Goal: Navigation & Orientation: Find specific page/section

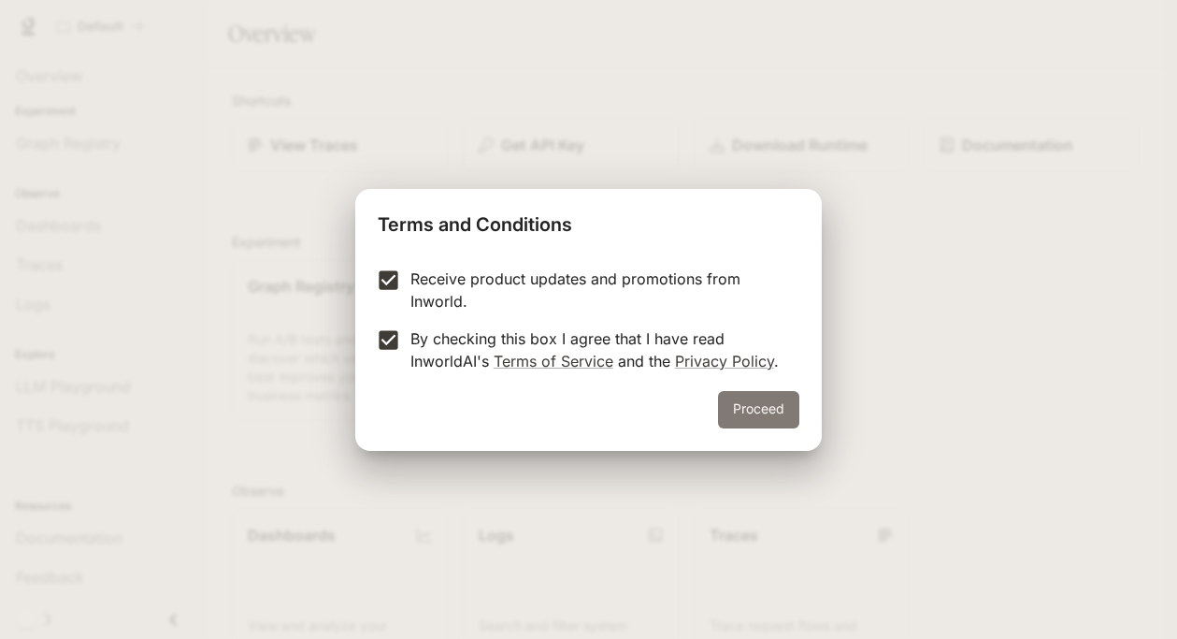
click at [765, 420] on button "Proceed" at bounding box center [758, 409] width 81 height 37
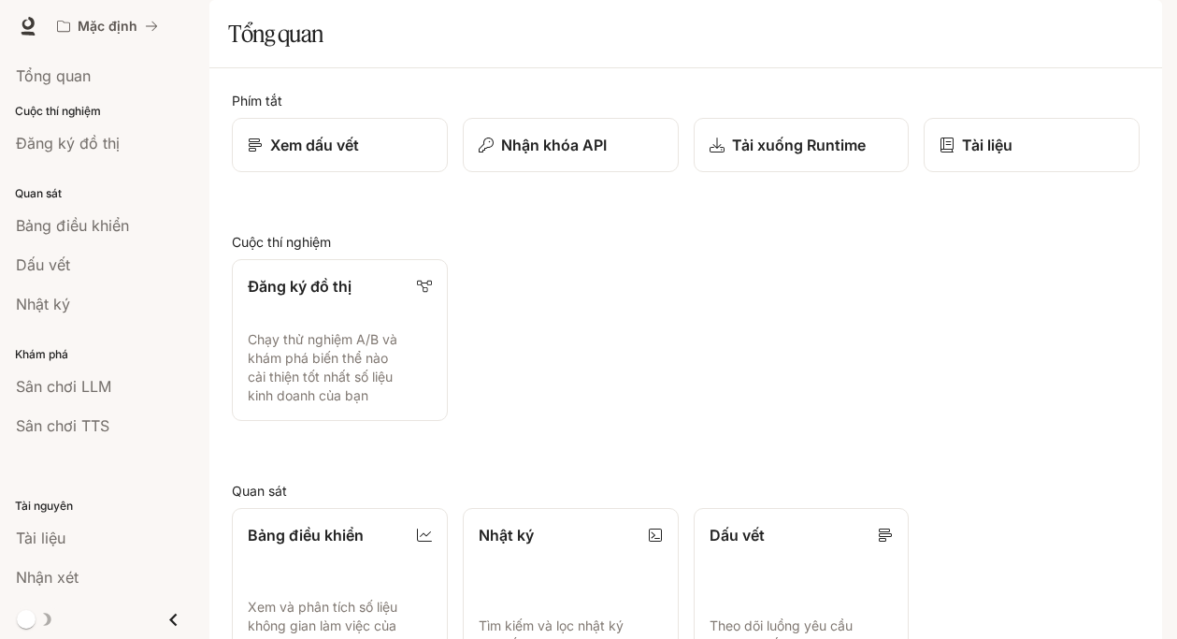
click at [1138, 14] on img "button" at bounding box center [1136, 26] width 26 height 26
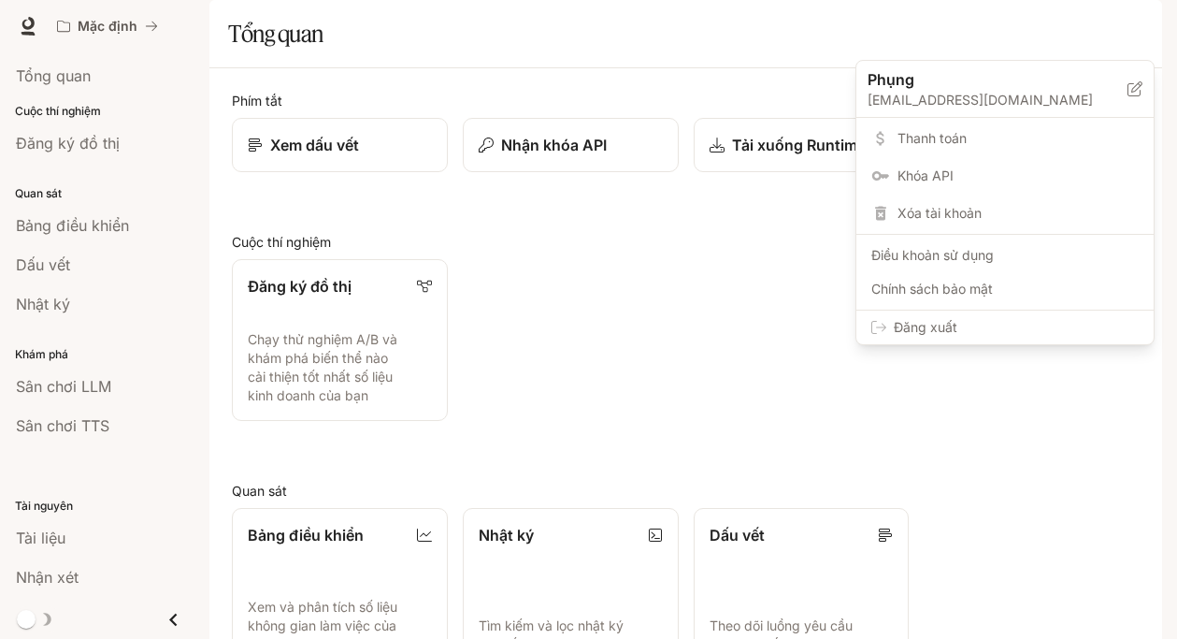
click at [82, 395] on div at bounding box center [588, 319] width 1177 height 639
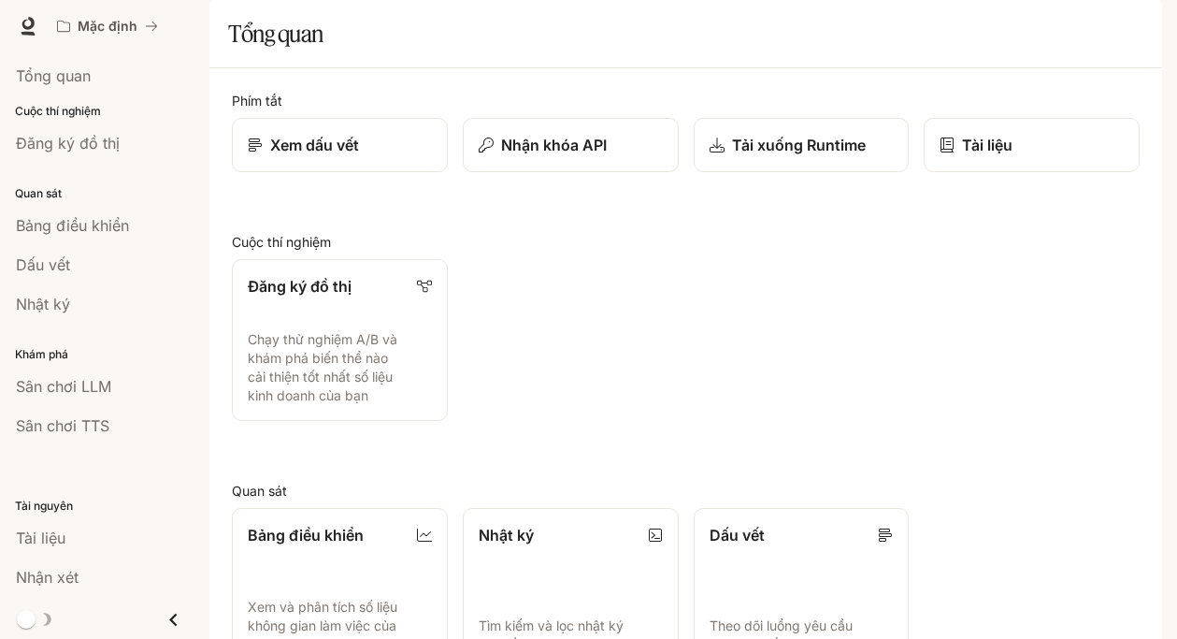
click at [93, 390] on font "Sân chơi LLM" at bounding box center [63, 386] width 95 height 19
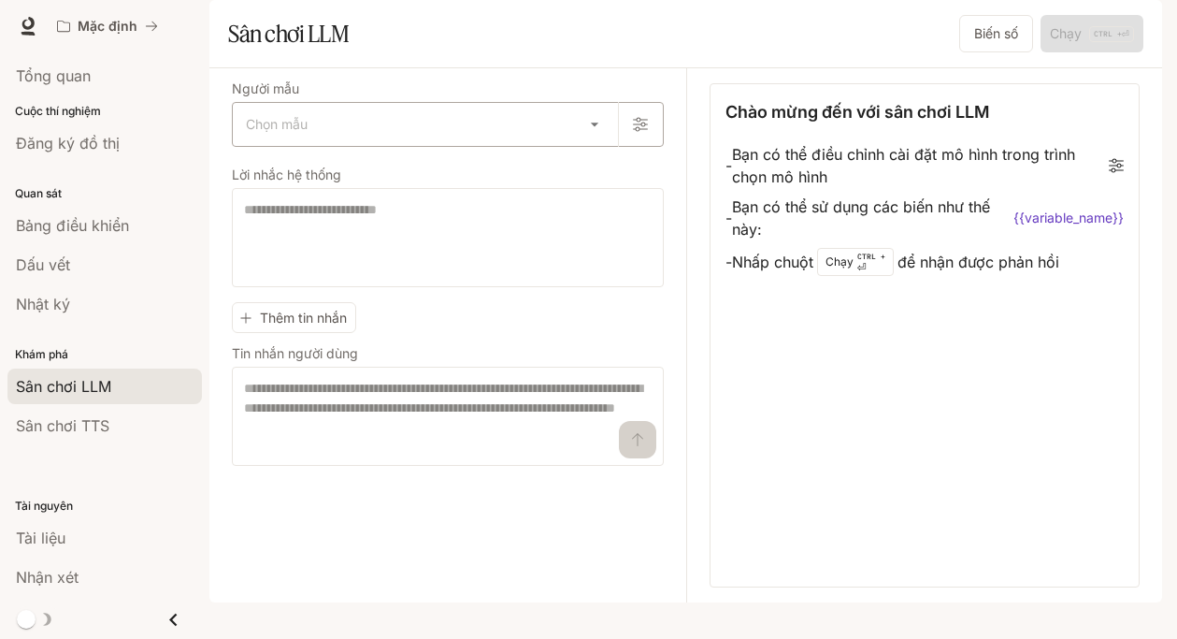
click at [443, 186] on body "Bỏ qua nội dung chính Mặc định Tài liệu Tài liệu Cổng thông tin Tổng quan Cuộc …" at bounding box center [588, 319] width 1177 height 639
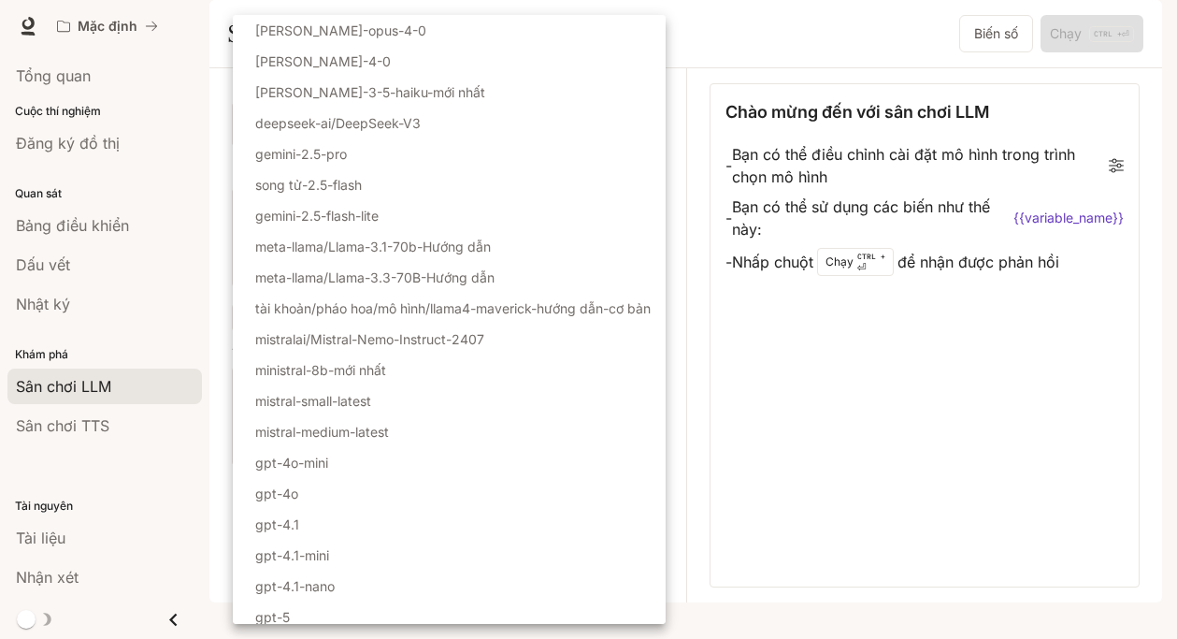
click at [81, 267] on div at bounding box center [588, 319] width 1177 height 639
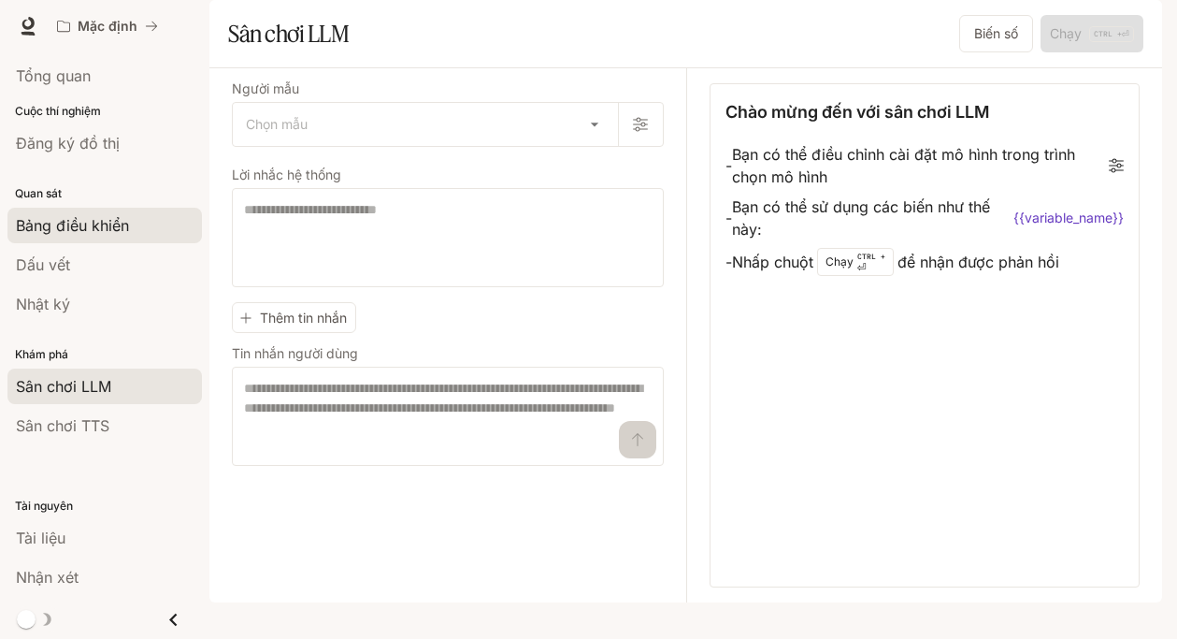
click at [102, 220] on font "Bảng điều khiển" at bounding box center [72, 225] width 113 height 19
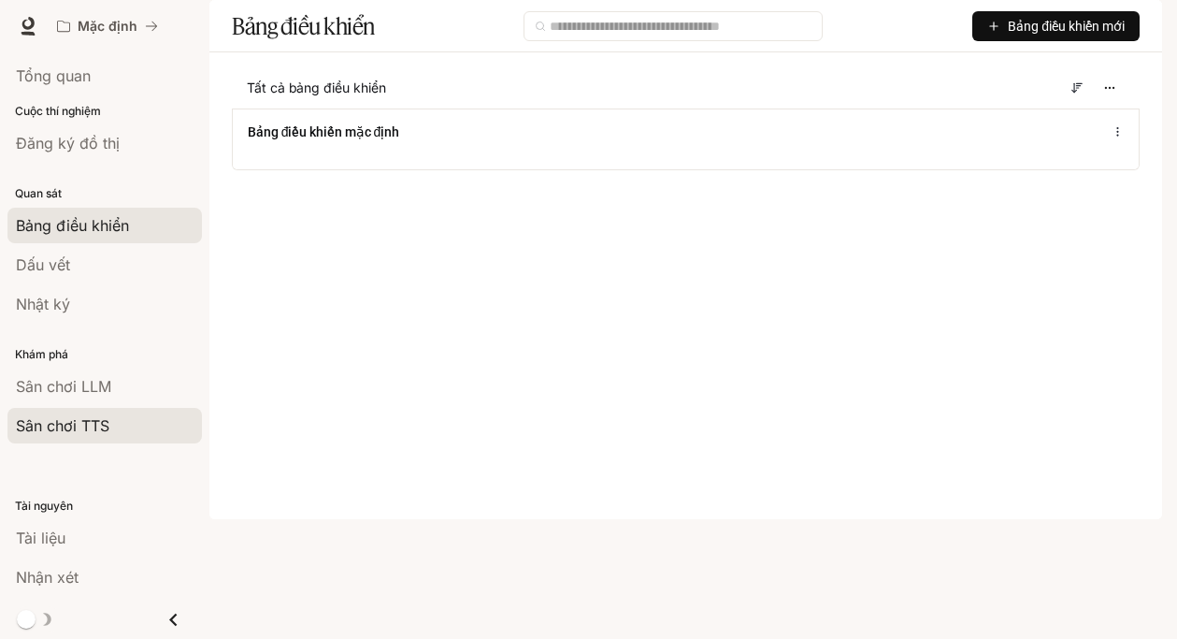
click at [122, 426] on div "Sân chơi TTS" at bounding box center [105, 425] width 178 height 22
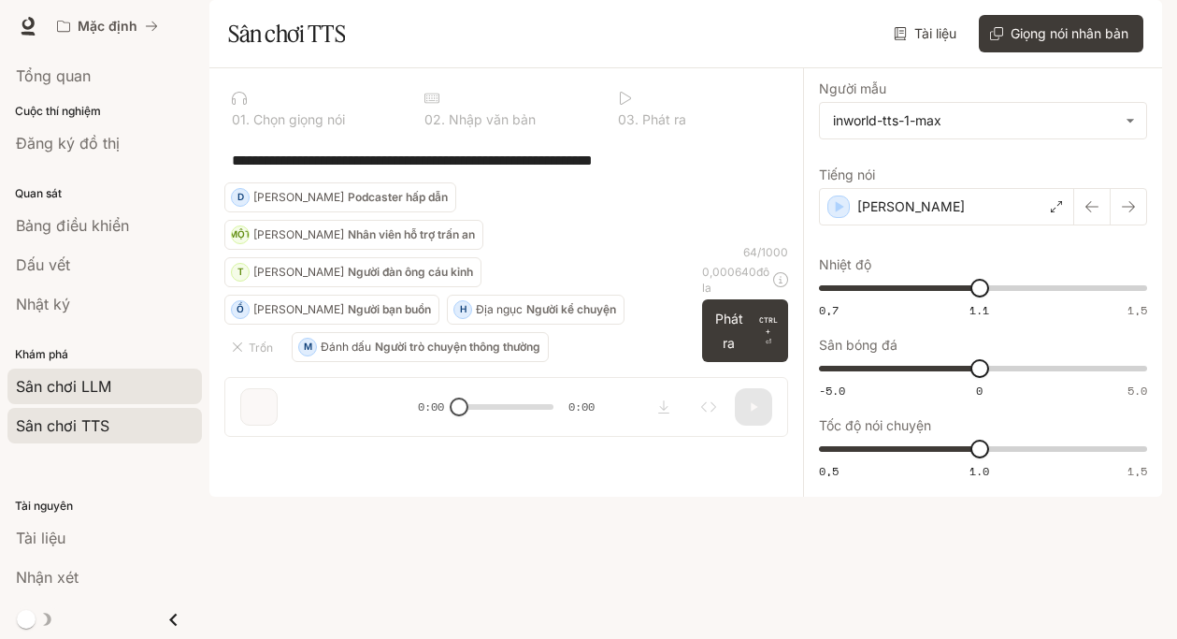
click at [100, 385] on font "Sân chơi LLM" at bounding box center [63, 386] width 95 height 19
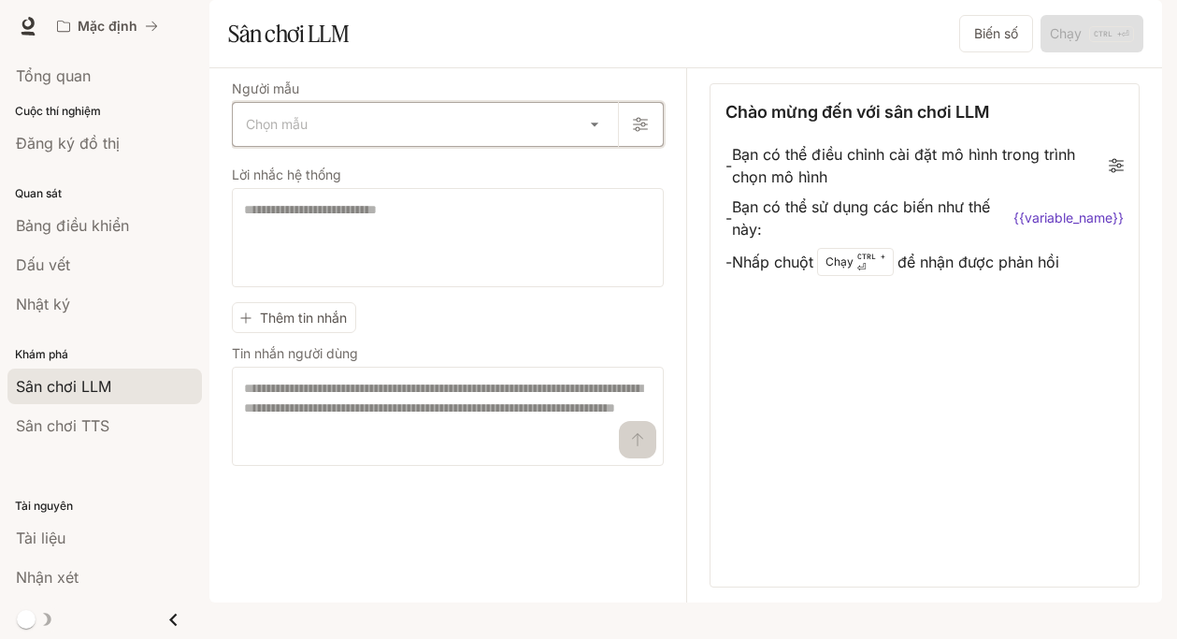
click at [633, 132] on icon "button" at bounding box center [640, 124] width 15 height 15
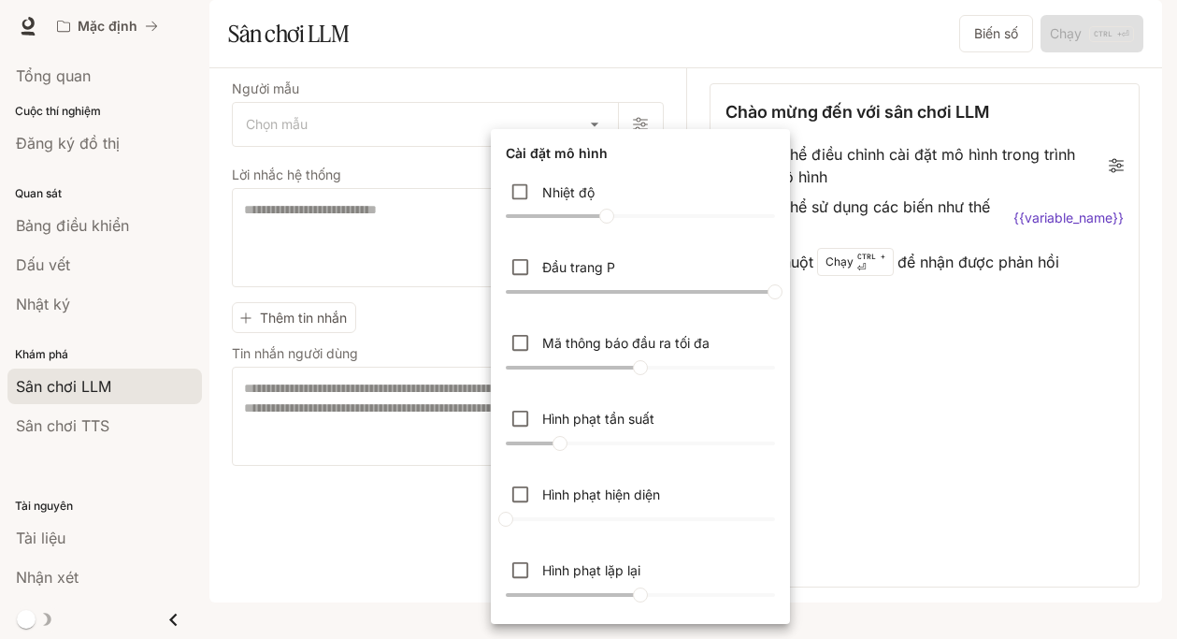
click at [42, 145] on div at bounding box center [588, 319] width 1177 height 639
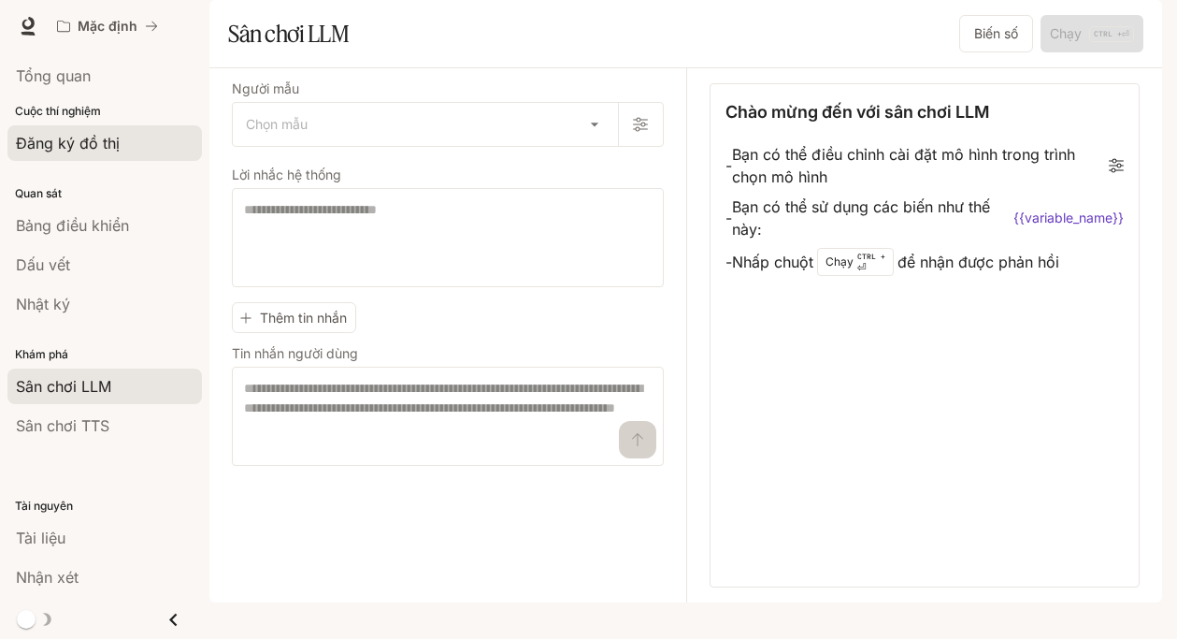
click at [67, 142] on font "Đăng ký đồ thị" at bounding box center [68, 143] width 104 height 19
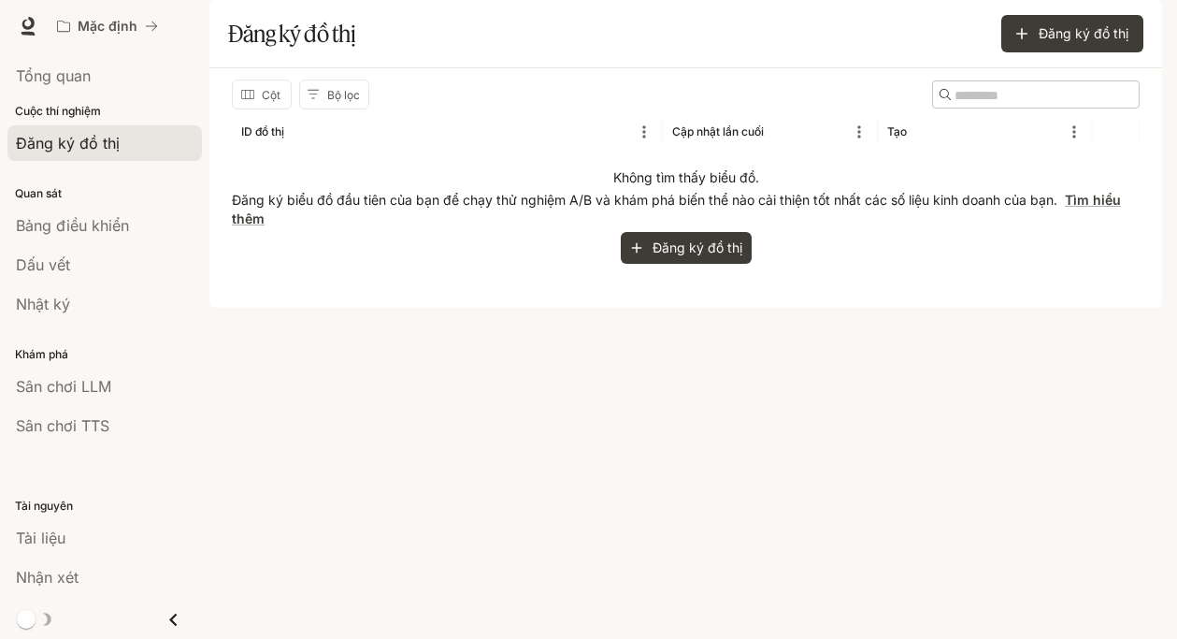
click at [955, 106] on input "Tìm kiếm" at bounding box center [1030, 95] width 150 height 22
type input "*****"
click at [940, 100] on icon "Tìm kiếm" at bounding box center [945, 94] width 11 height 11
